Goal: Task Accomplishment & Management: Complete application form

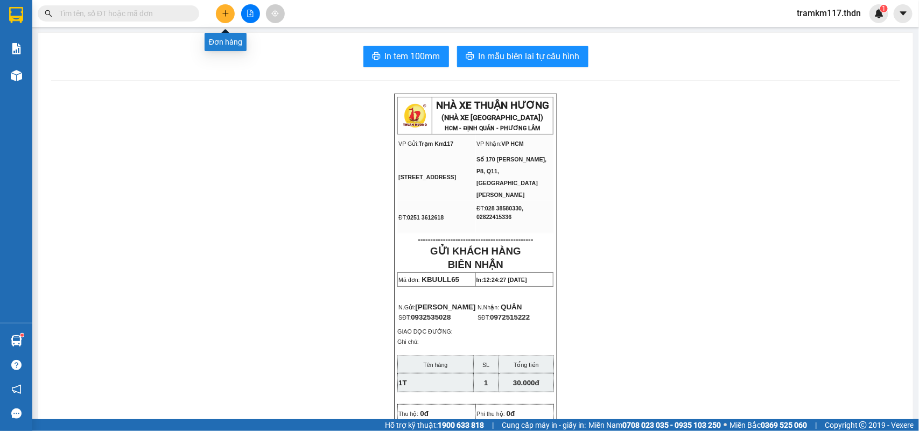
click at [224, 16] on icon "plus" at bounding box center [226, 14] width 8 height 8
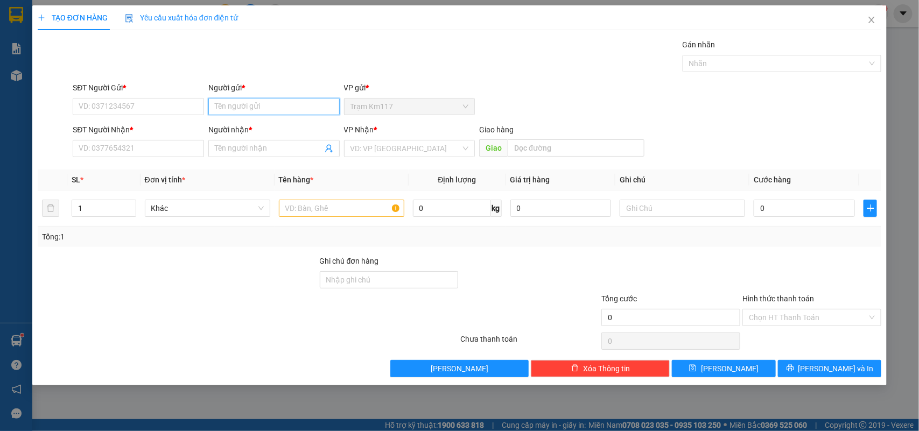
click at [272, 108] on input "Người gửi *" at bounding box center [273, 106] width 131 height 17
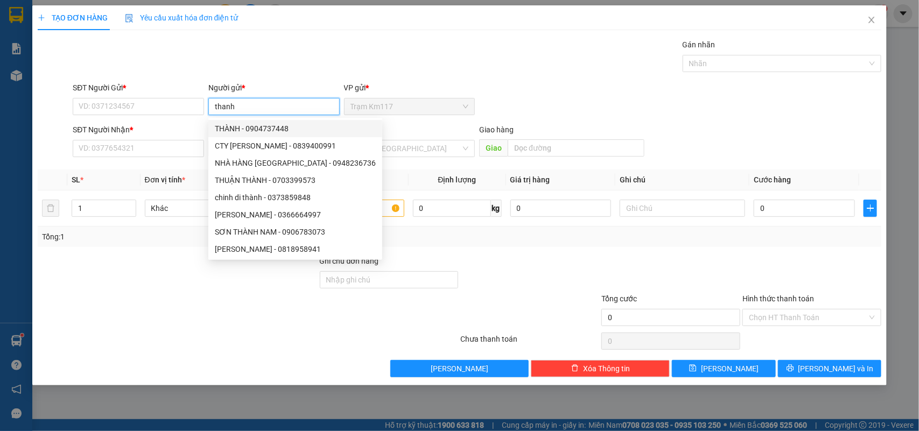
click at [253, 109] on input "thanh" at bounding box center [273, 106] width 131 height 17
type input "t"
type input "thanh"
click at [142, 107] on input "SĐT Người Gửi *" at bounding box center [138, 106] width 131 height 17
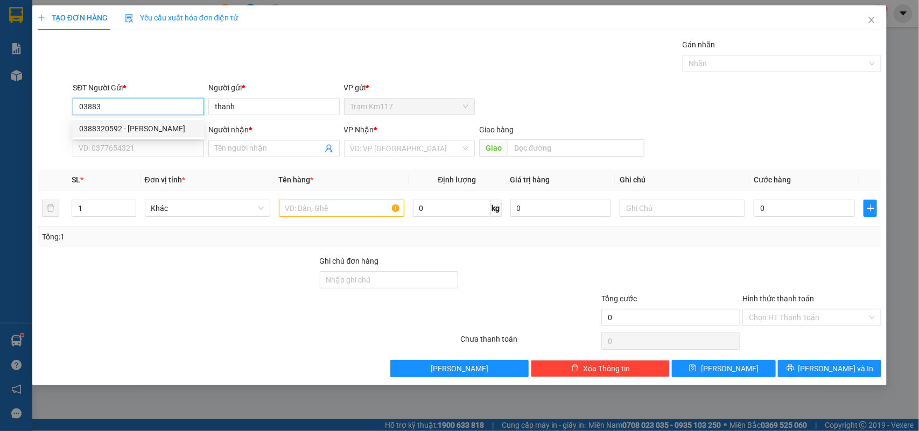
click at [132, 127] on div "0388320592 - [PERSON_NAME]" at bounding box center [138, 129] width 118 height 12
type input "0388320592"
type input "[PERSON_NAME]"
type input "0989382409"
type input "[PERSON_NAME]"
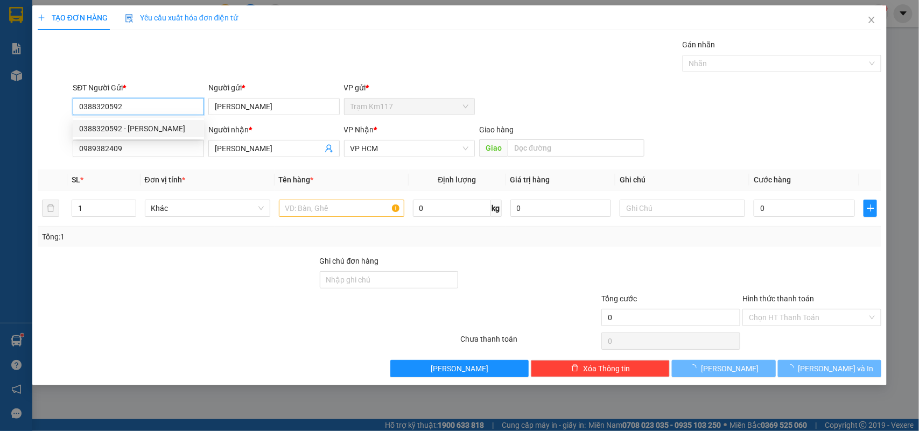
type input "70.000"
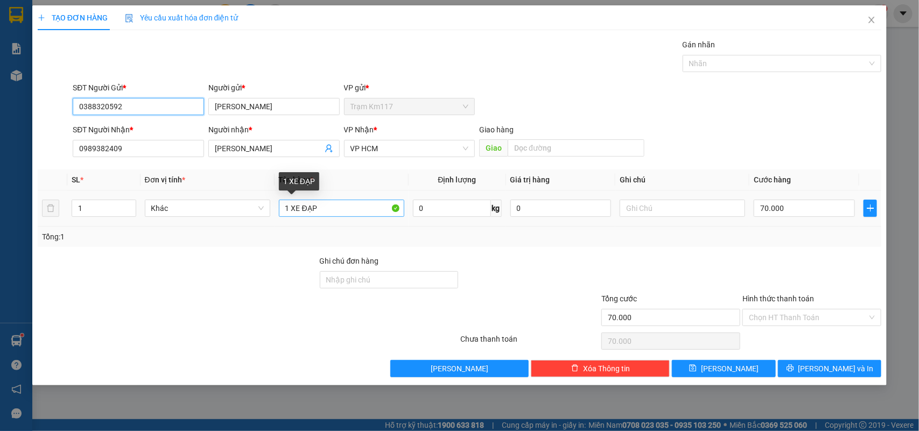
type input "0388320592"
click at [337, 210] on input "1 XE ĐẠP" at bounding box center [341, 208] width 125 height 17
type input "1"
type input "1t"
click at [788, 208] on input "70.000" at bounding box center [803, 208] width 101 height 17
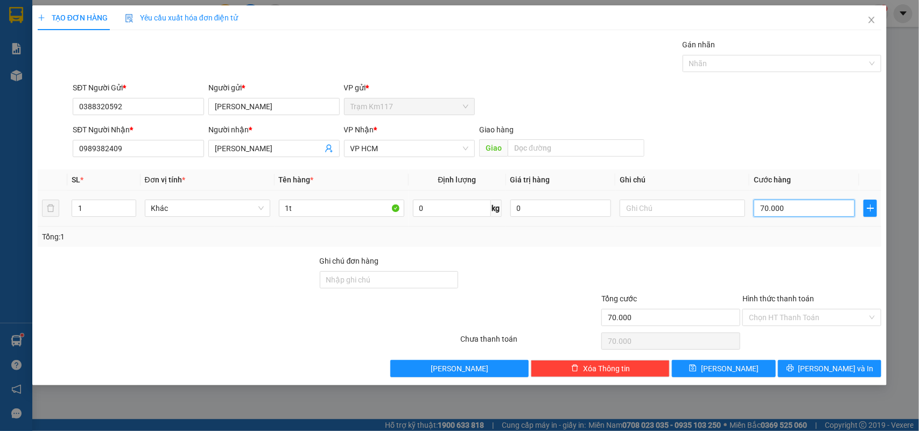
type input "0"
click at [757, 210] on input "0" at bounding box center [803, 208] width 101 height 17
type input "30"
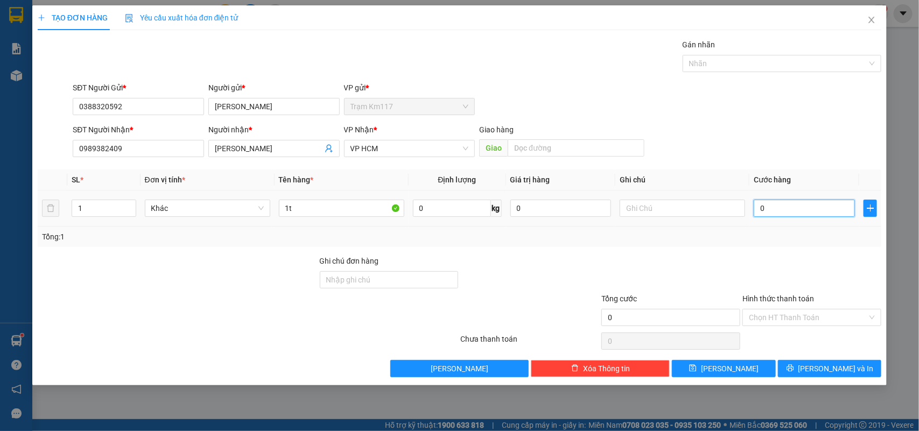
type input "30"
type input "300"
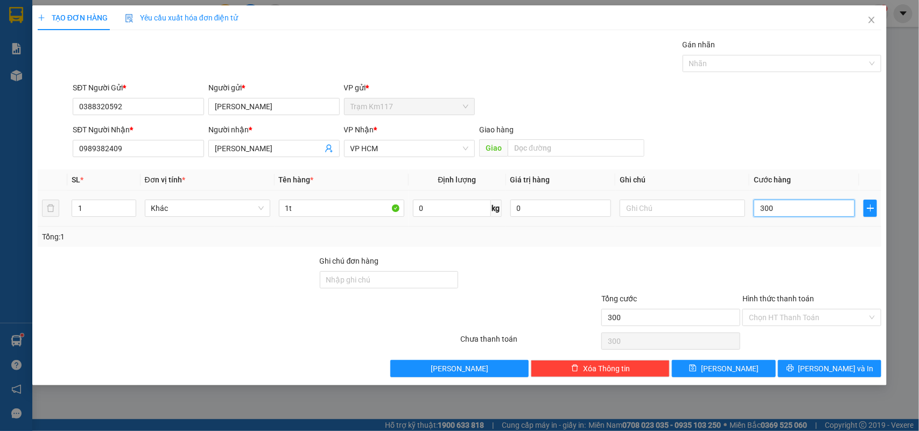
type input "3.000"
type input "30.000"
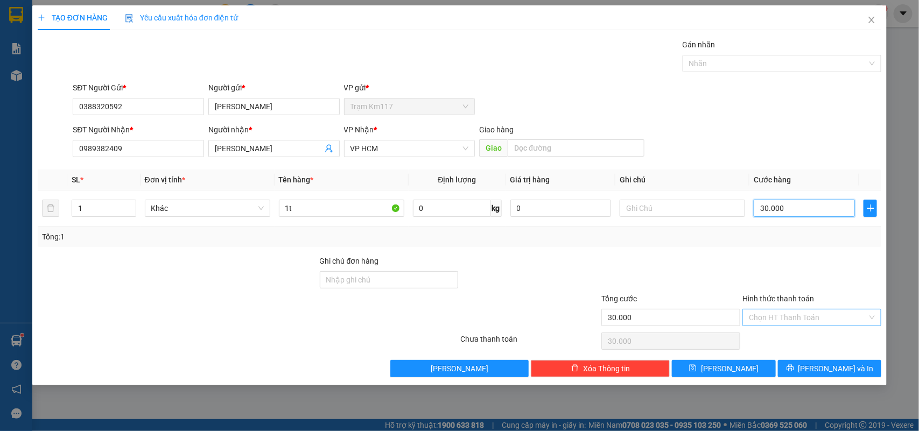
type input "30.000"
click at [787, 315] on input "Hình thức thanh toán" at bounding box center [808, 317] width 118 height 16
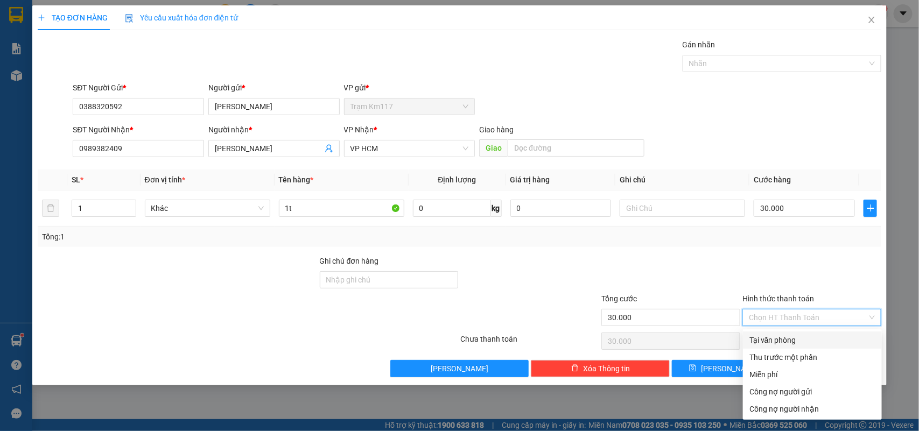
click at [772, 334] on div "Tại văn phòng" at bounding box center [812, 340] width 126 height 12
type input "0"
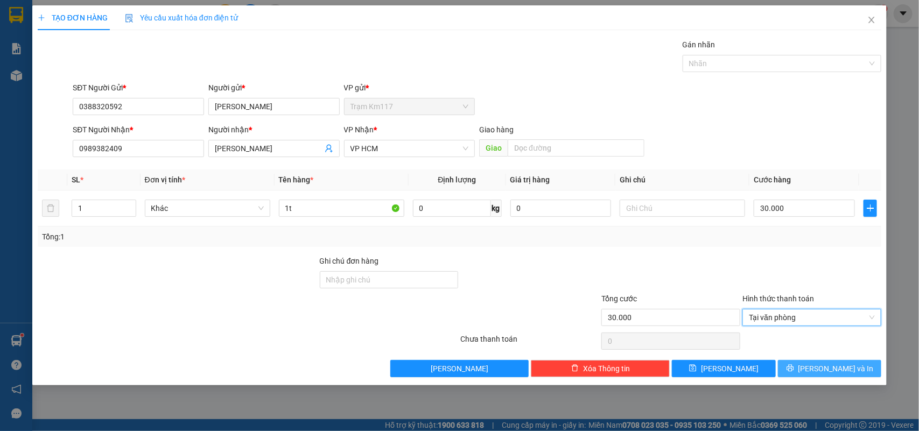
click at [830, 368] on span "[PERSON_NAME] và In" at bounding box center [835, 369] width 75 height 12
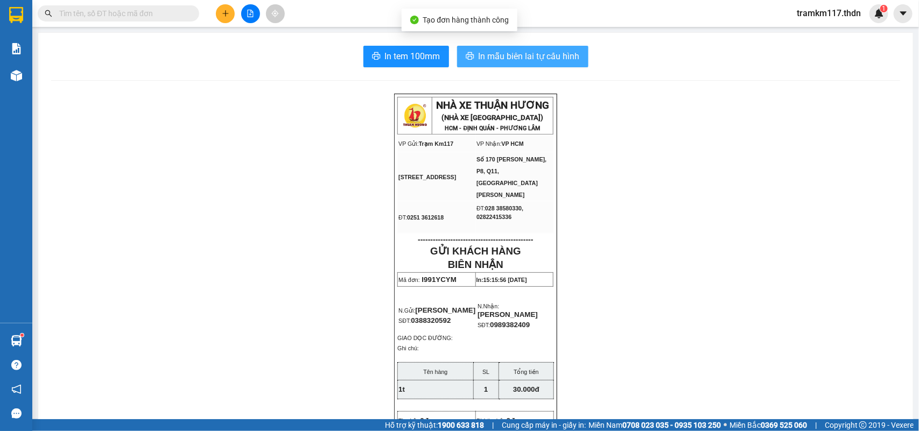
click at [497, 57] on span "In mẫu biên lai tự cấu hình" at bounding box center [528, 56] width 101 height 13
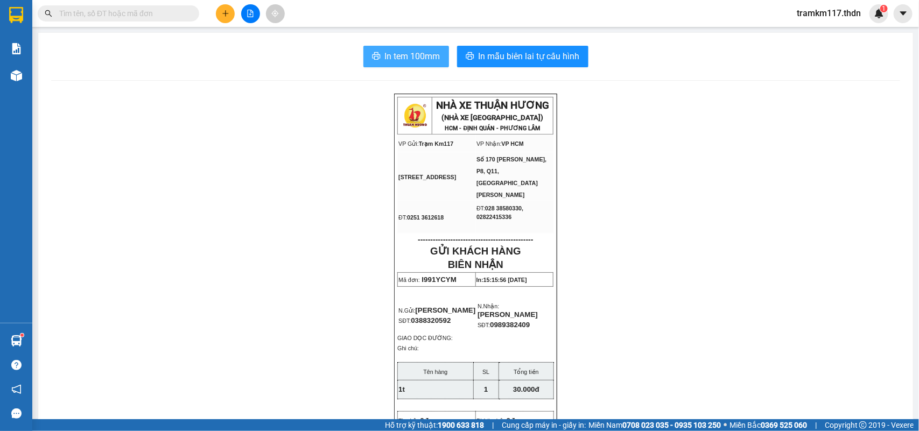
click at [394, 58] on span "In tem 100mm" at bounding box center [412, 56] width 55 height 13
